Goal: Find specific page/section: Find specific page/section

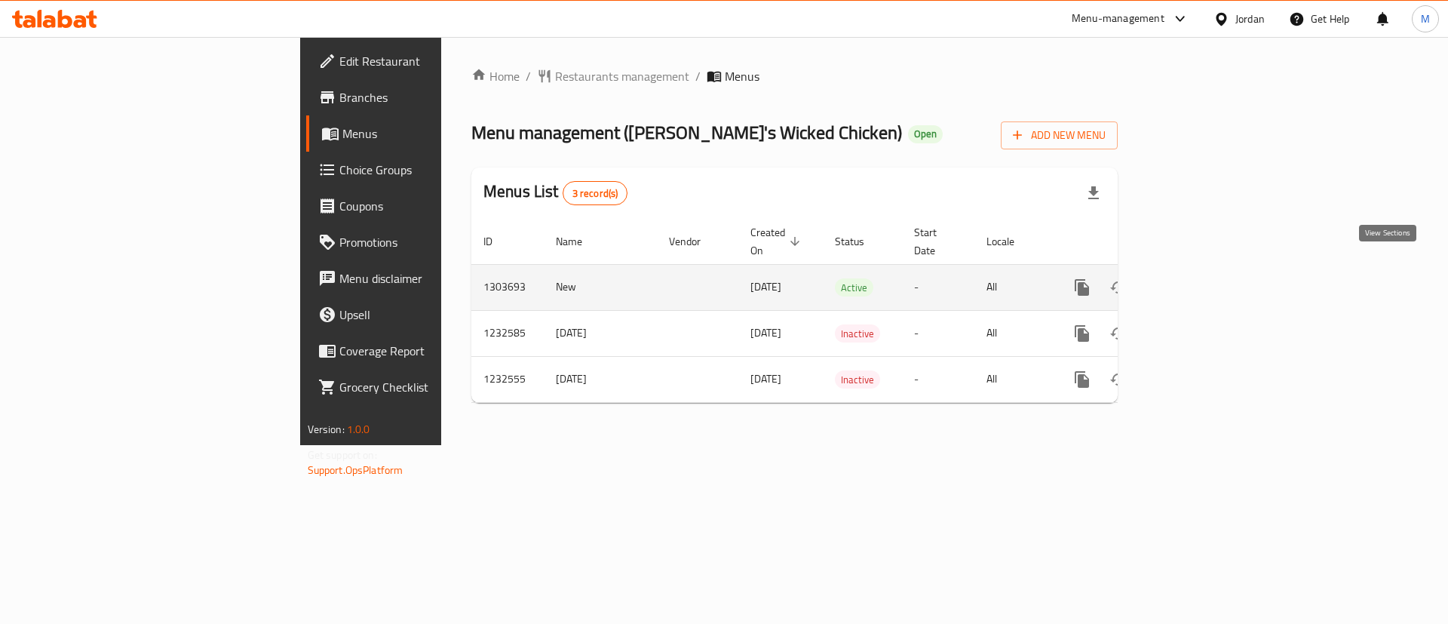
click at [1198, 281] on icon "enhanced table" at bounding box center [1191, 288] width 14 height 14
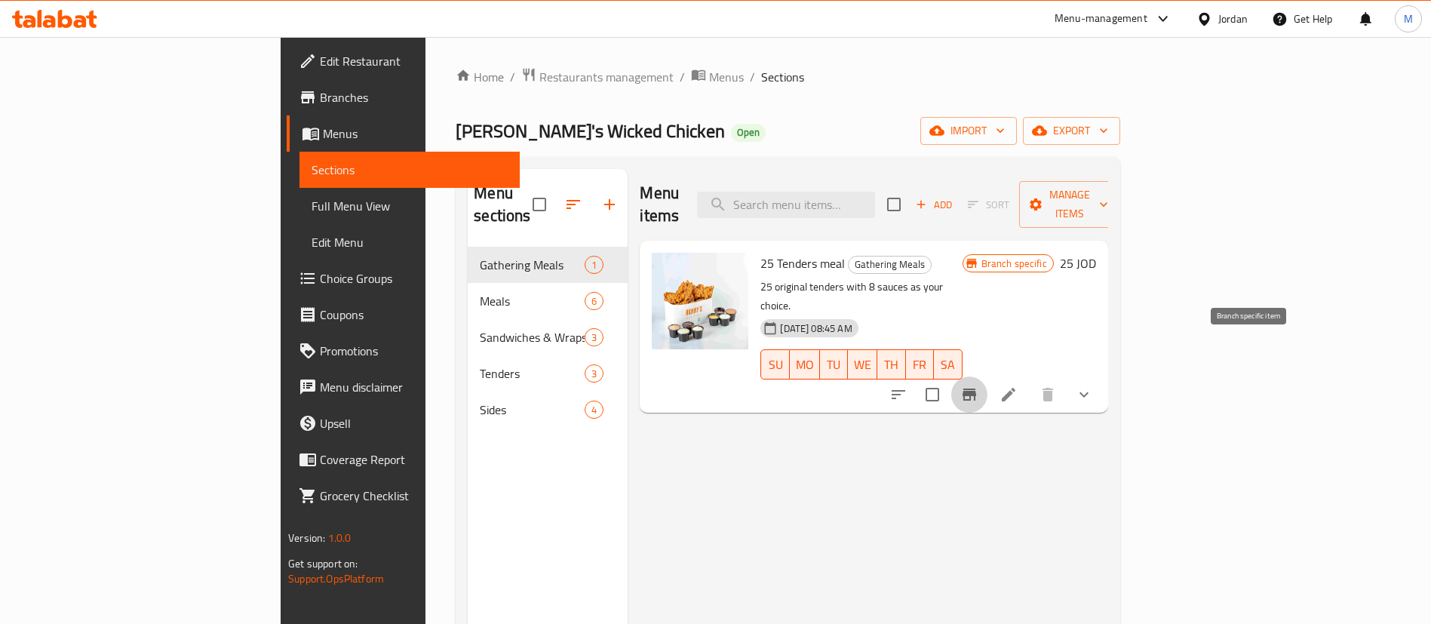
click at [987, 376] on button "Branch-specific-item" at bounding box center [969, 394] width 36 height 36
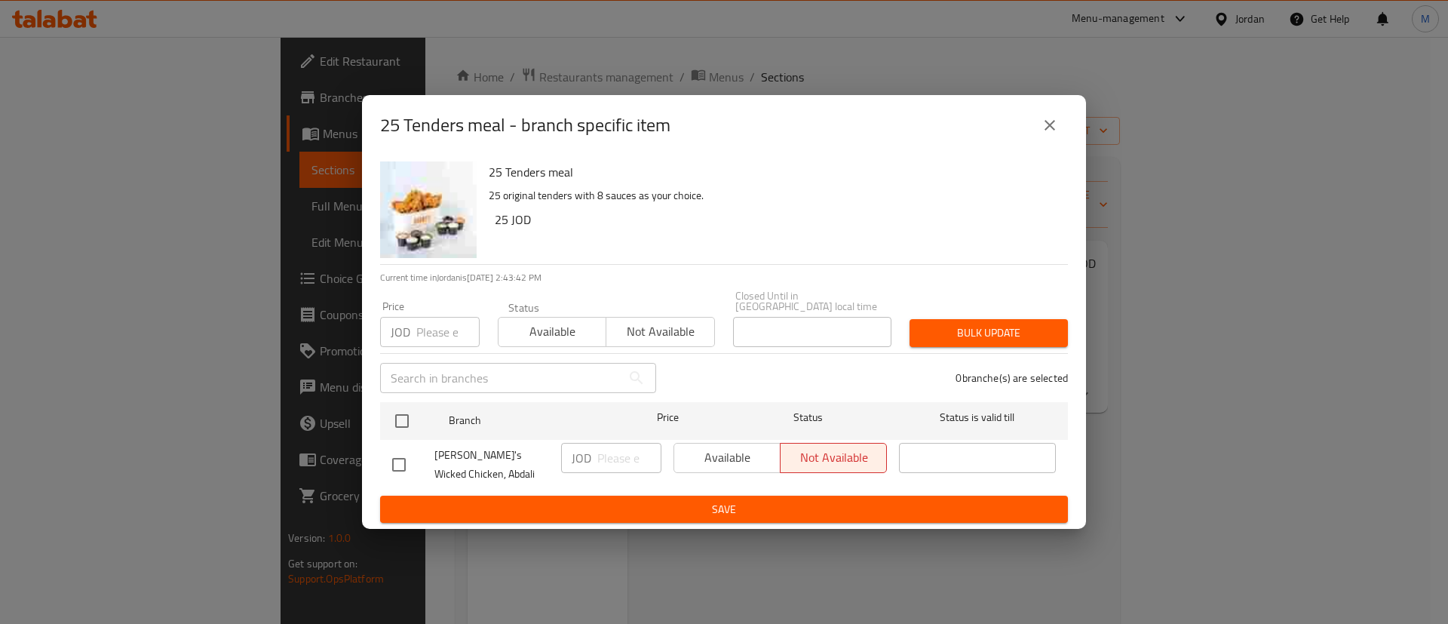
click at [1057, 134] on icon "close" at bounding box center [1050, 125] width 18 height 18
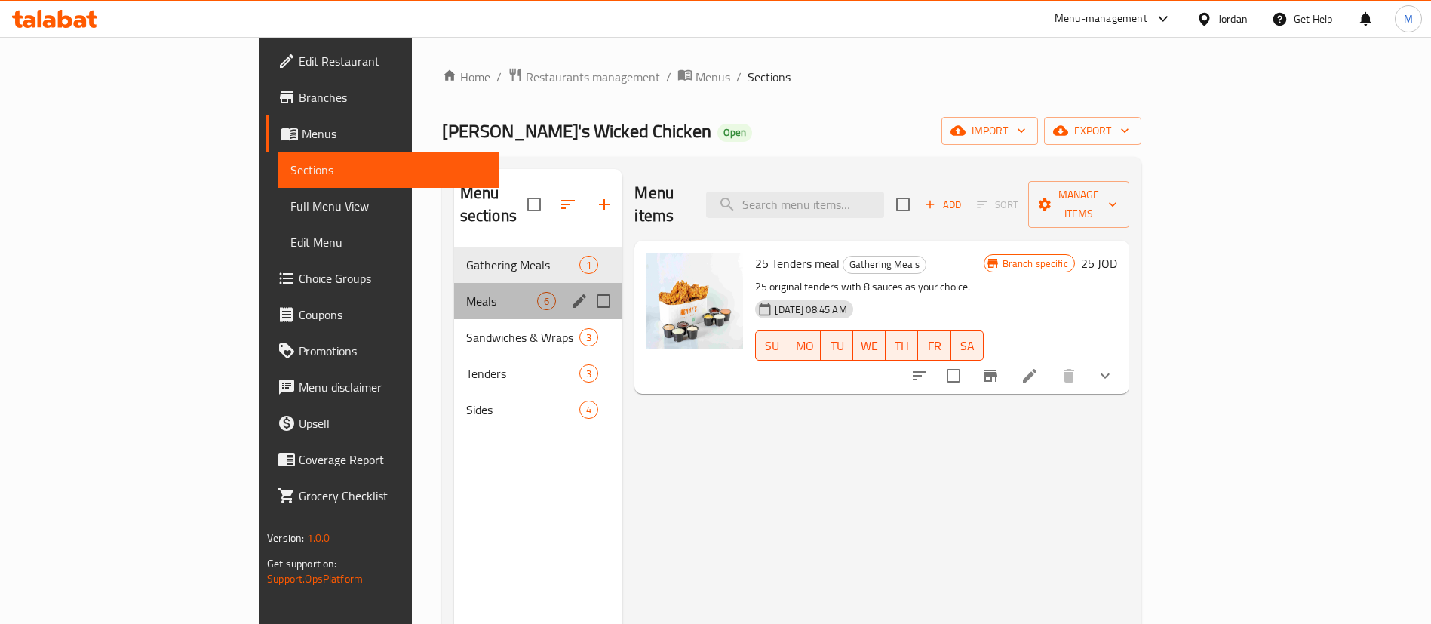
click at [454, 283] on div "Meals 6" at bounding box center [538, 301] width 169 height 36
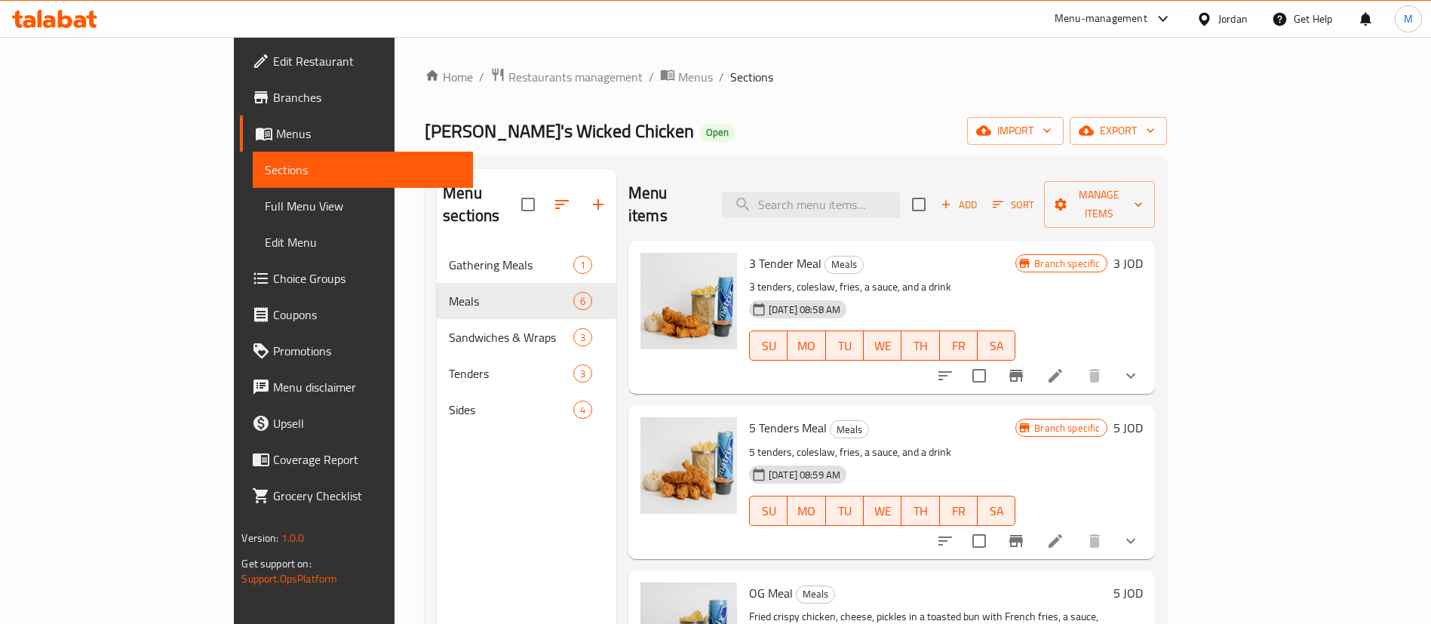
click at [1023, 370] on icon "Branch-specific-item" at bounding box center [1016, 376] width 14 height 12
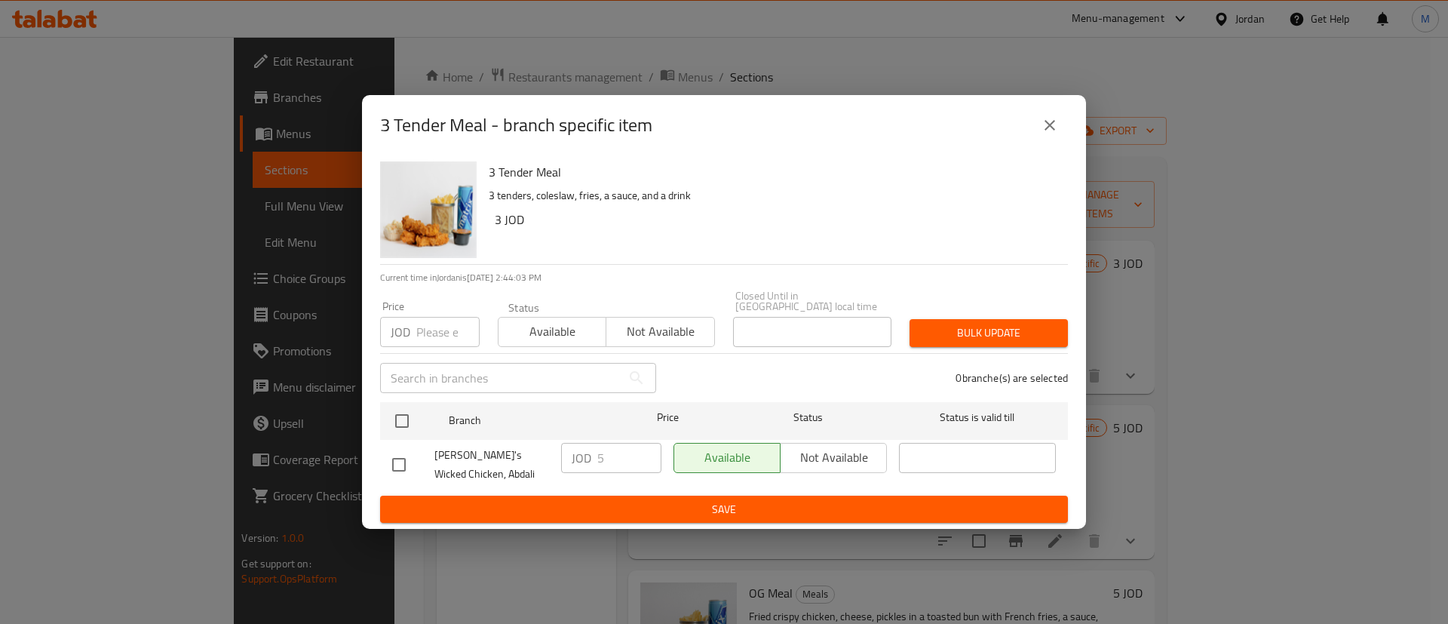
click at [1049, 134] on icon "close" at bounding box center [1050, 125] width 18 height 18
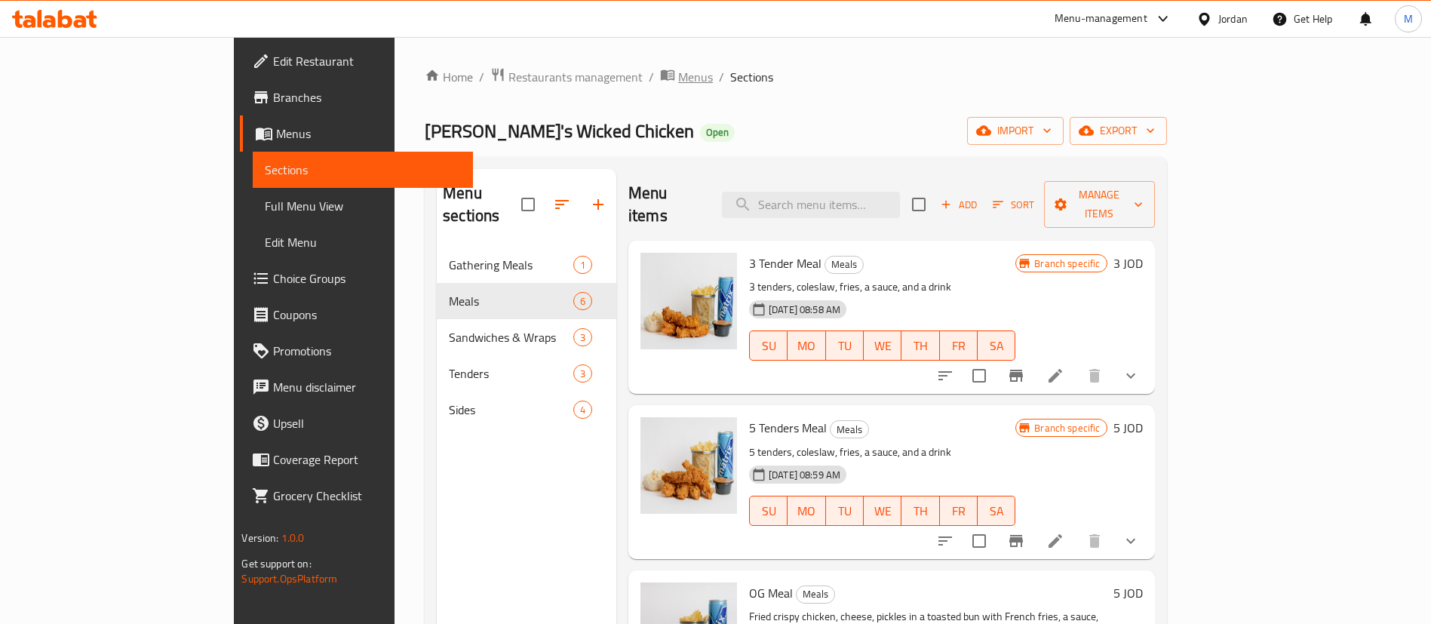
click at [678, 83] on span "Menus" at bounding box center [695, 77] width 35 height 18
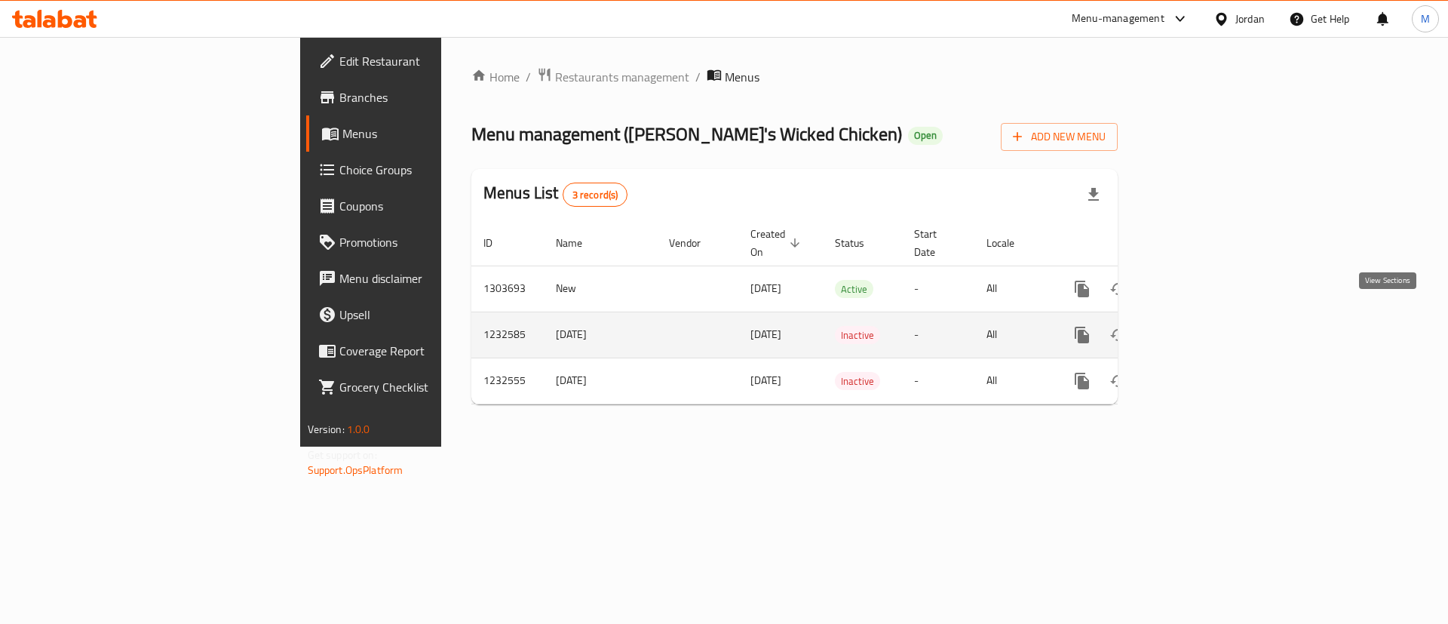
click at [1209, 327] on link "enhanced table" at bounding box center [1191, 335] width 36 height 36
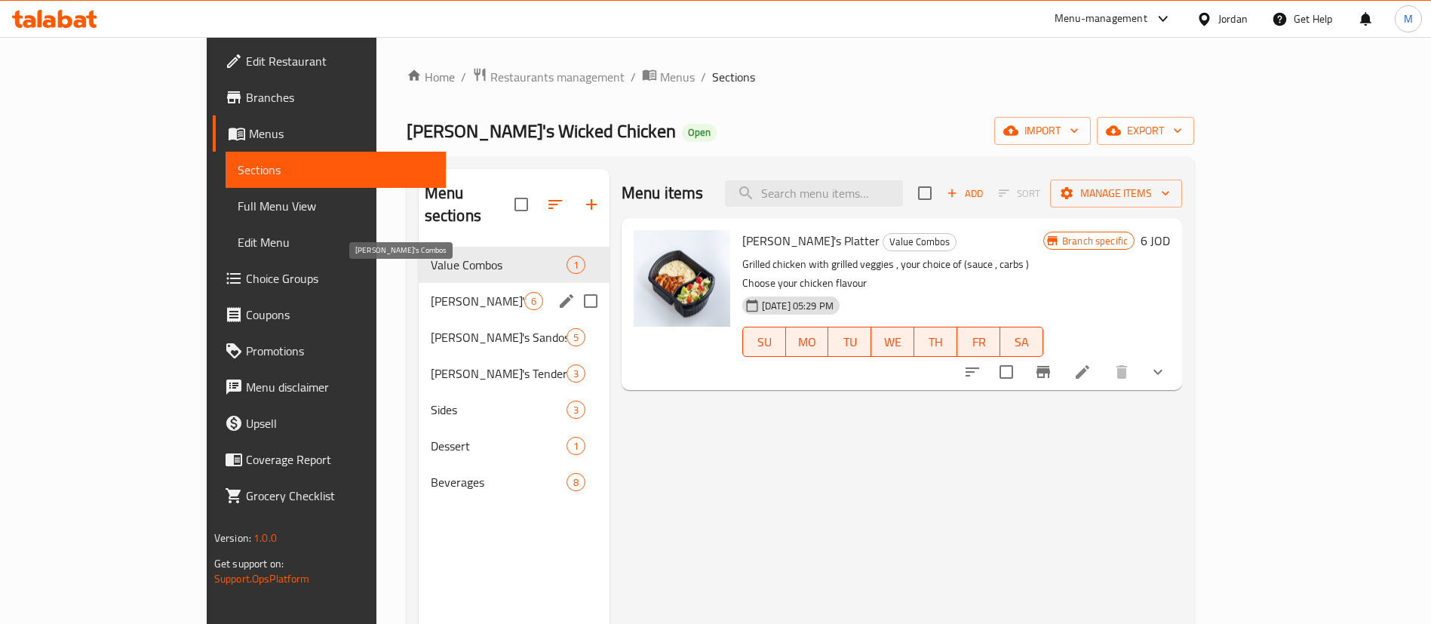
click at [431, 292] on span "[PERSON_NAME]'s Combos" at bounding box center [478, 301] width 94 height 18
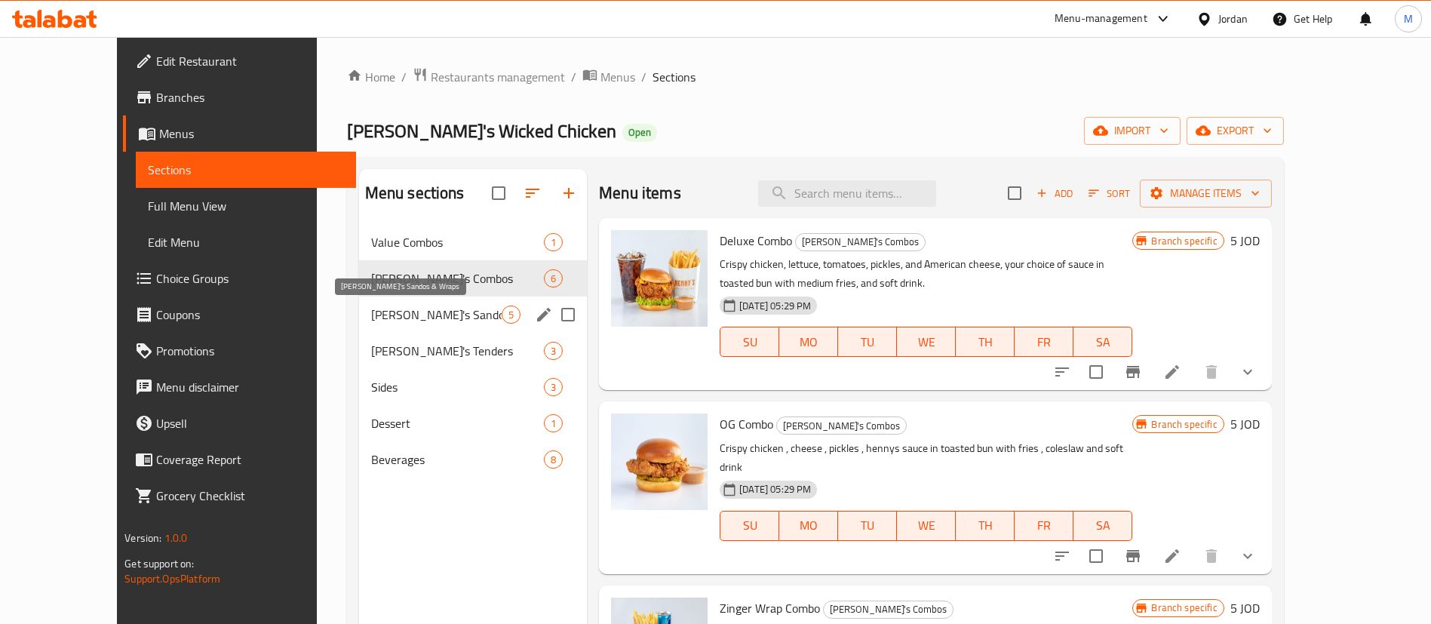
click at [371, 307] on span "[PERSON_NAME]'s Sandos & Wraps" at bounding box center [436, 314] width 130 height 18
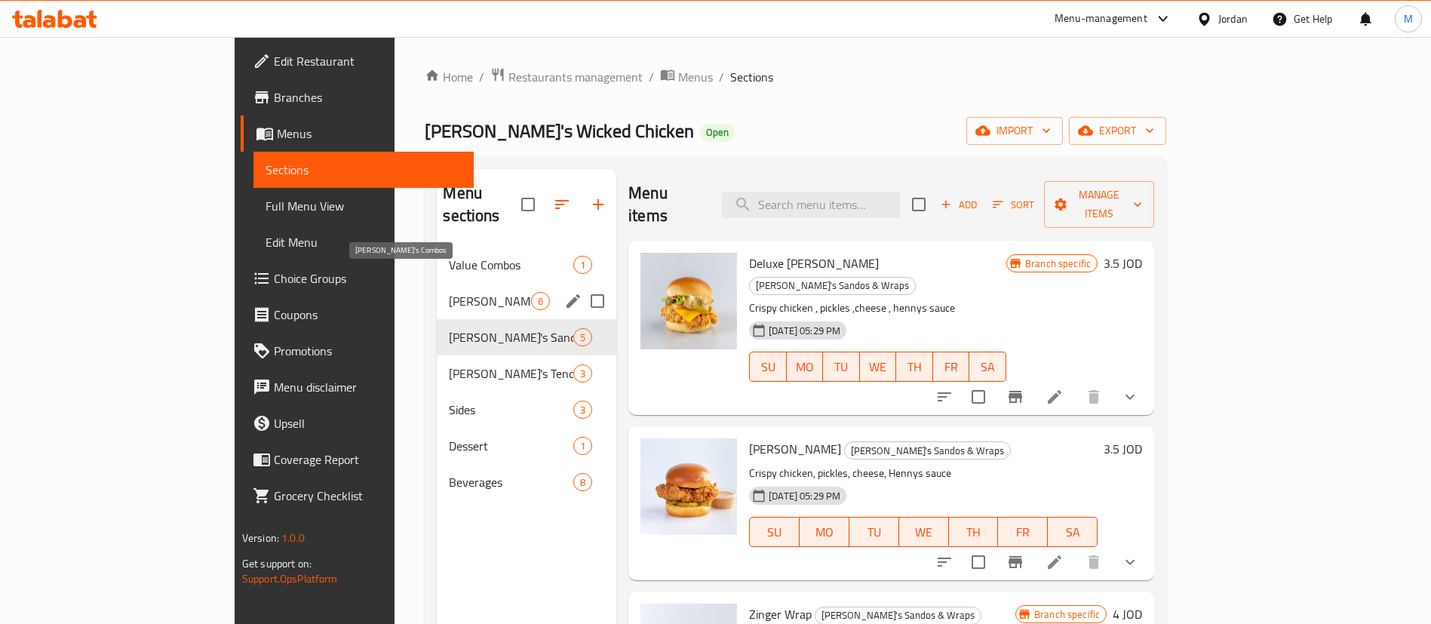
click at [449, 292] on span "[PERSON_NAME]'s Combos" at bounding box center [490, 301] width 82 height 18
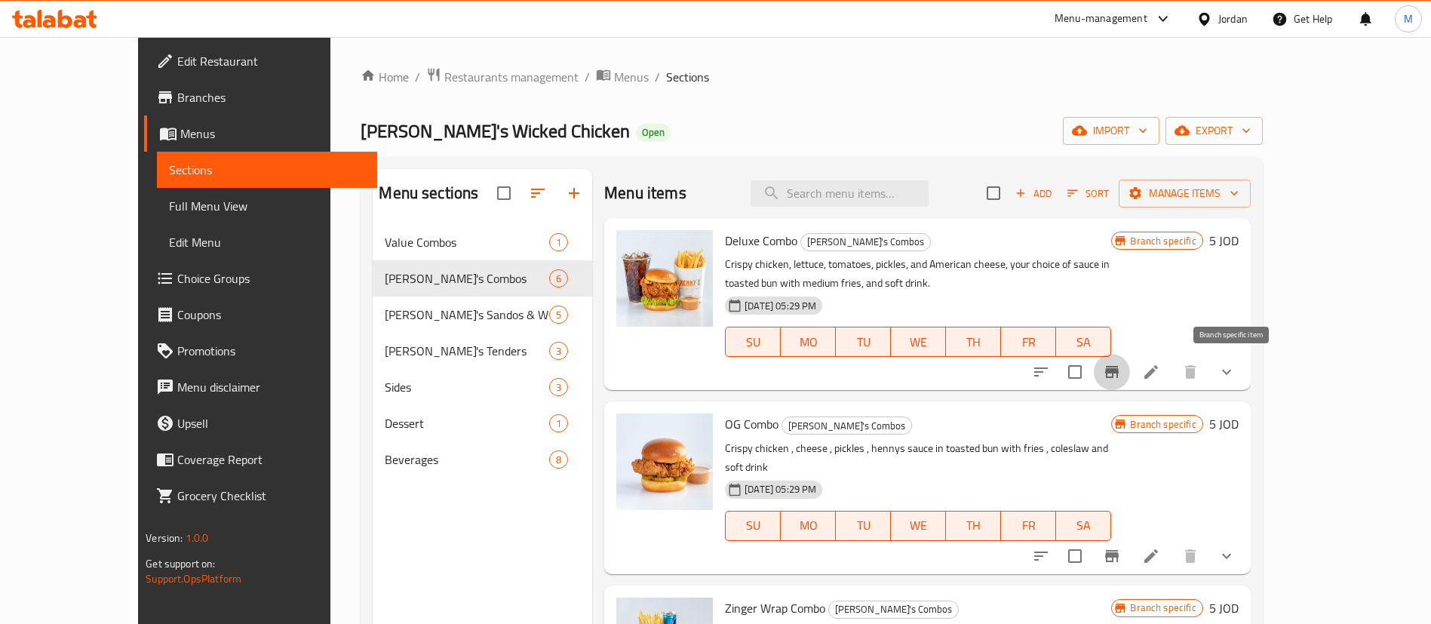
click at [1121, 376] on icon "Branch-specific-item" at bounding box center [1112, 372] width 18 height 18
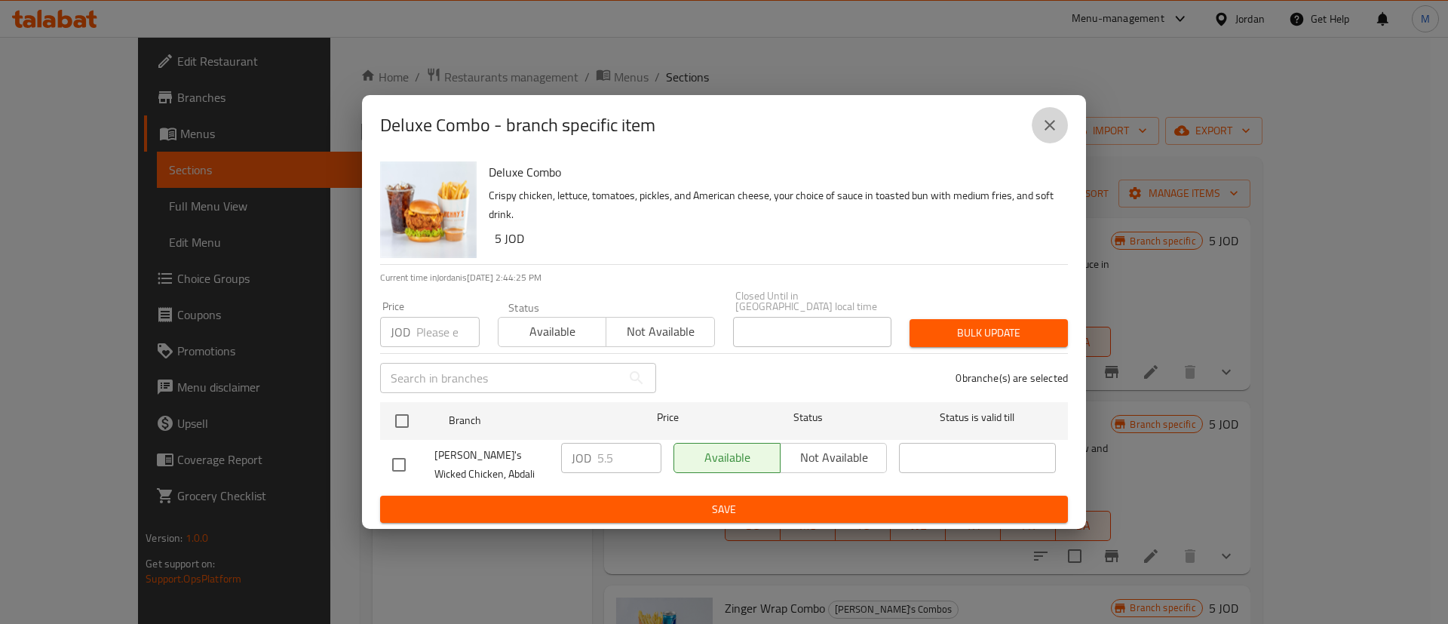
click at [1057, 134] on icon "close" at bounding box center [1050, 125] width 18 height 18
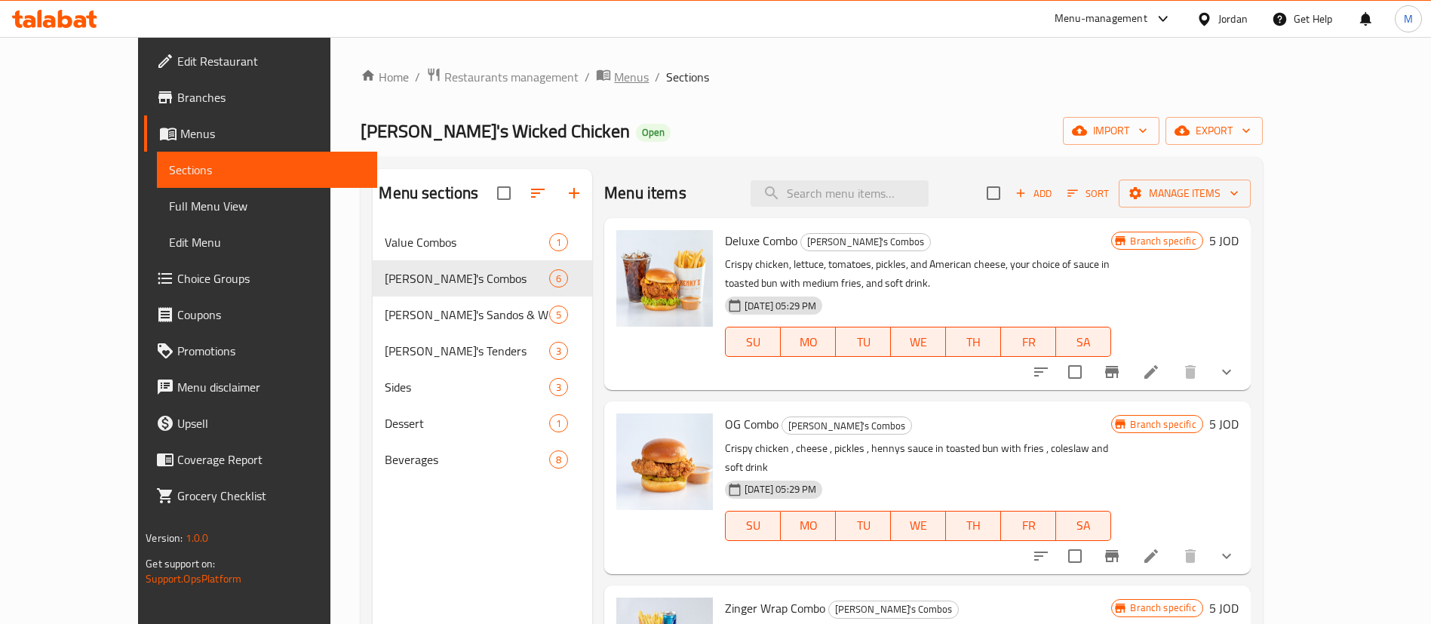
click at [614, 84] on span "Menus" at bounding box center [631, 77] width 35 height 18
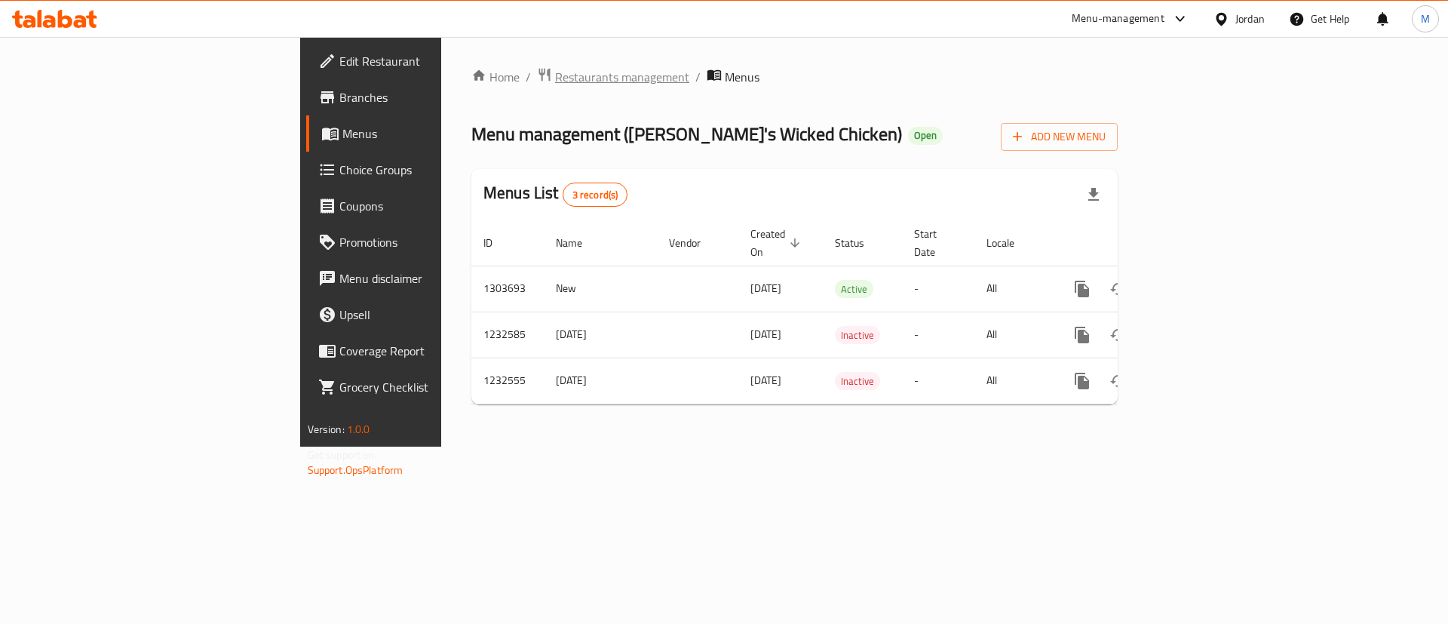
click at [555, 81] on span "Restaurants management" at bounding box center [622, 77] width 134 height 18
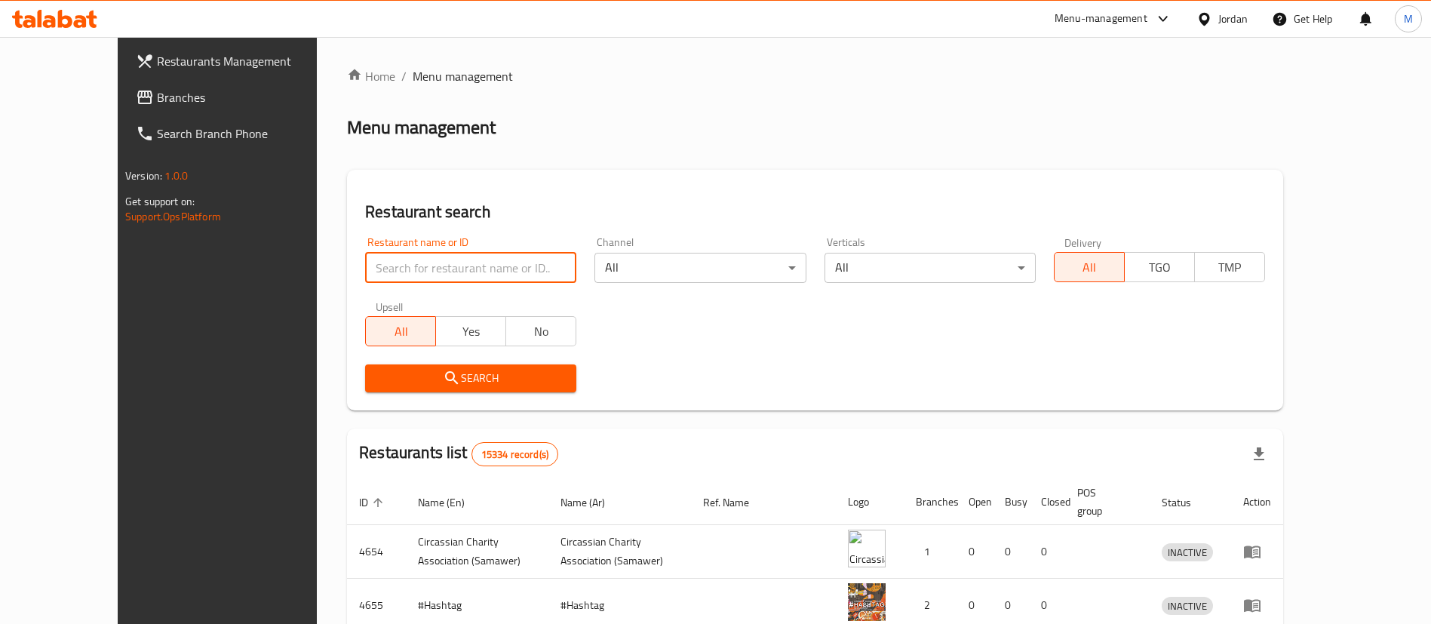
click at [522, 272] on input "search" at bounding box center [470, 268] width 211 height 30
type input "Over Mooz"
click at [455, 377] on span "Search" at bounding box center [470, 378] width 187 height 19
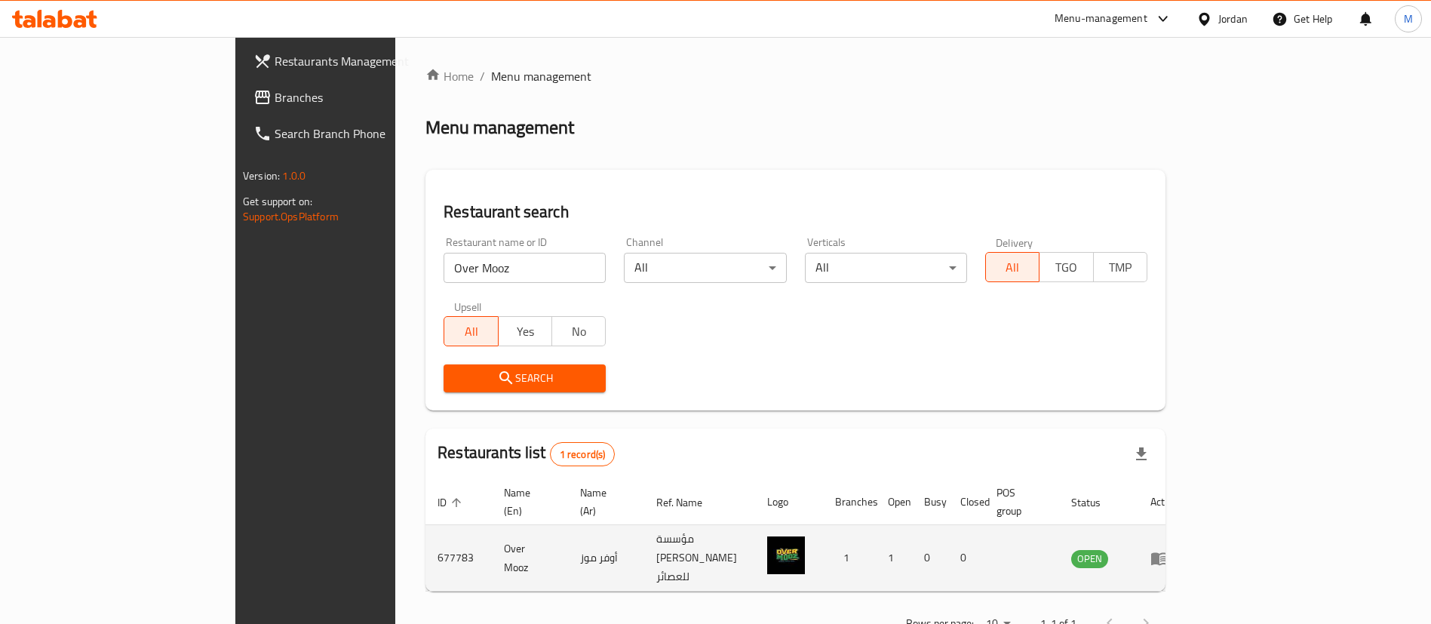
click at [1168, 549] on icon "enhanced table" at bounding box center [1159, 558] width 18 height 18
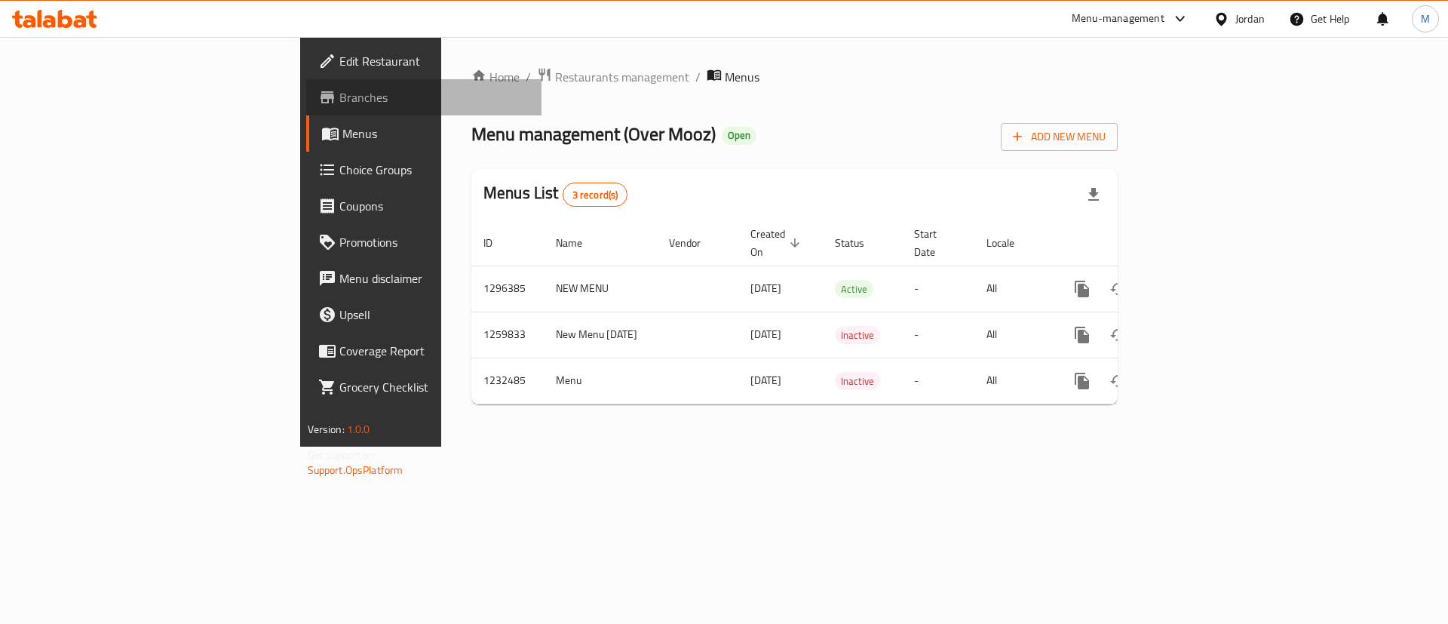
click at [339, 100] on span "Branches" at bounding box center [434, 97] width 191 height 18
